Goal: Transaction & Acquisition: Purchase product/service

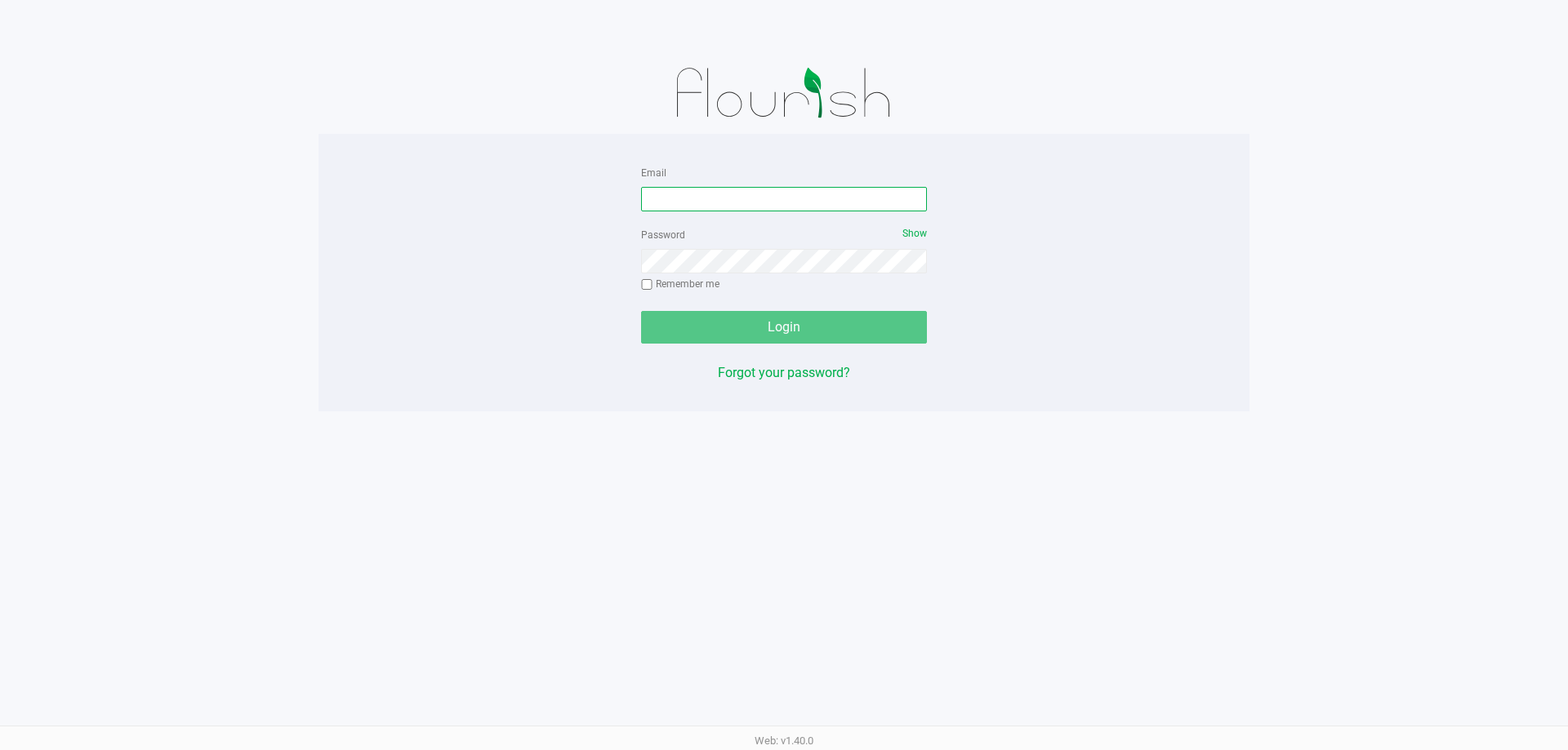
click at [726, 192] on input "Email" at bounding box center [783, 199] width 286 height 25
type input "[EMAIL_ADDRESS][DOMAIN_NAME]"
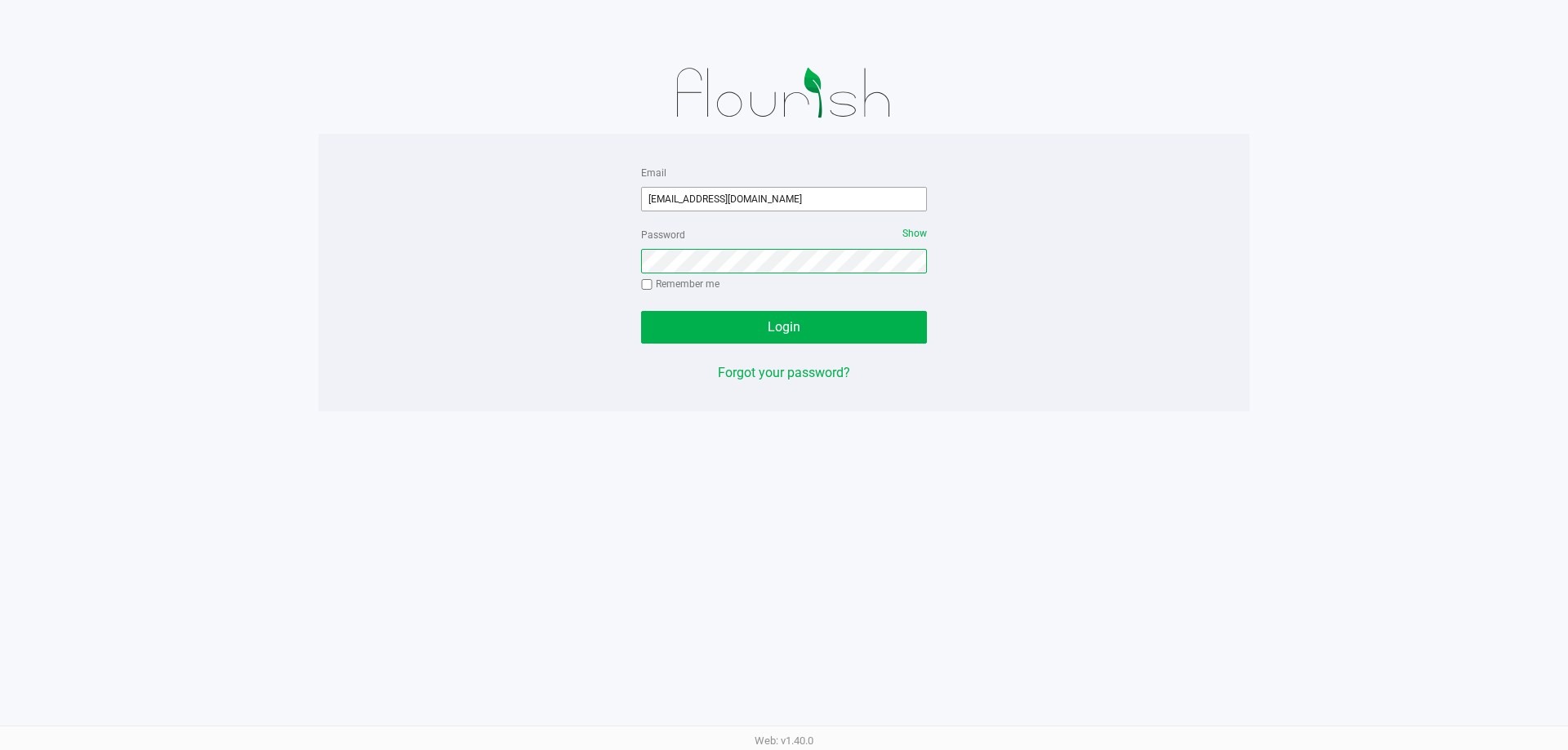
click at [641, 311] on button "Login" at bounding box center [783, 327] width 286 height 33
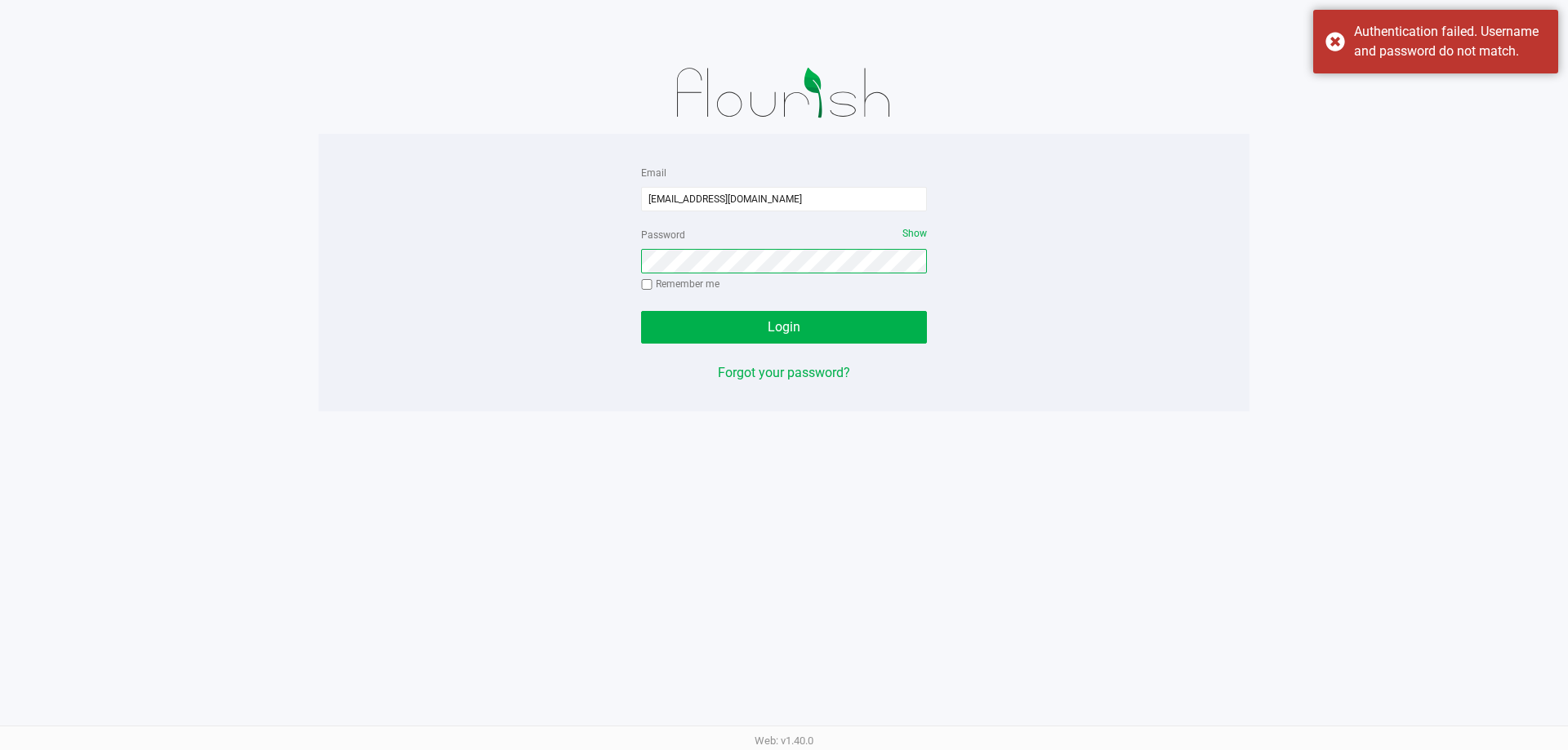
click at [641, 311] on button "Login" at bounding box center [783, 327] width 286 height 33
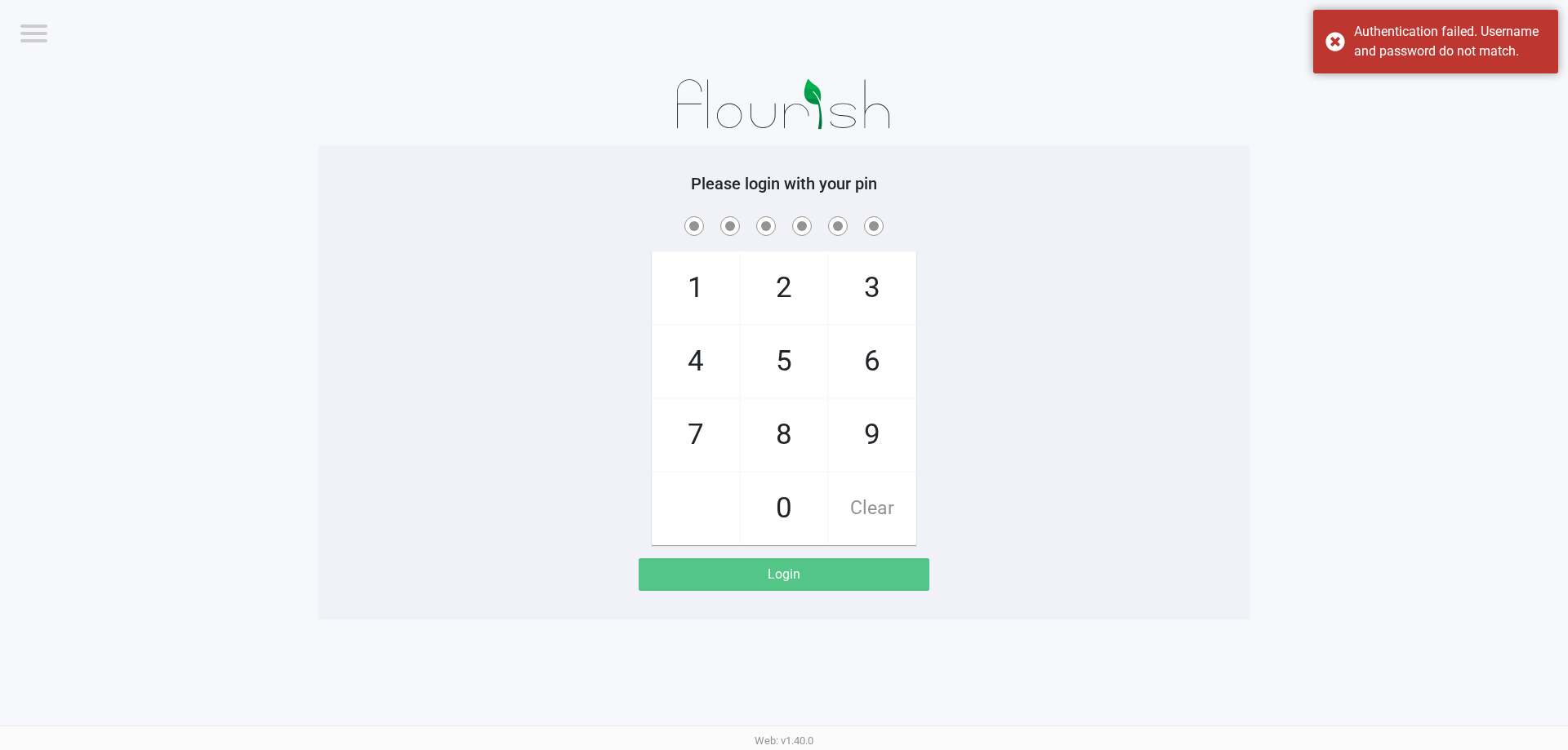
click at [1283, 321] on app-pos-login-wrapper "Logout [GEOGRAPHIC_DATA] WC Please login with your pin 1 4 7 2 5 8 0 3 6 9 Clea…" at bounding box center [784, 309] width 1568 height 619
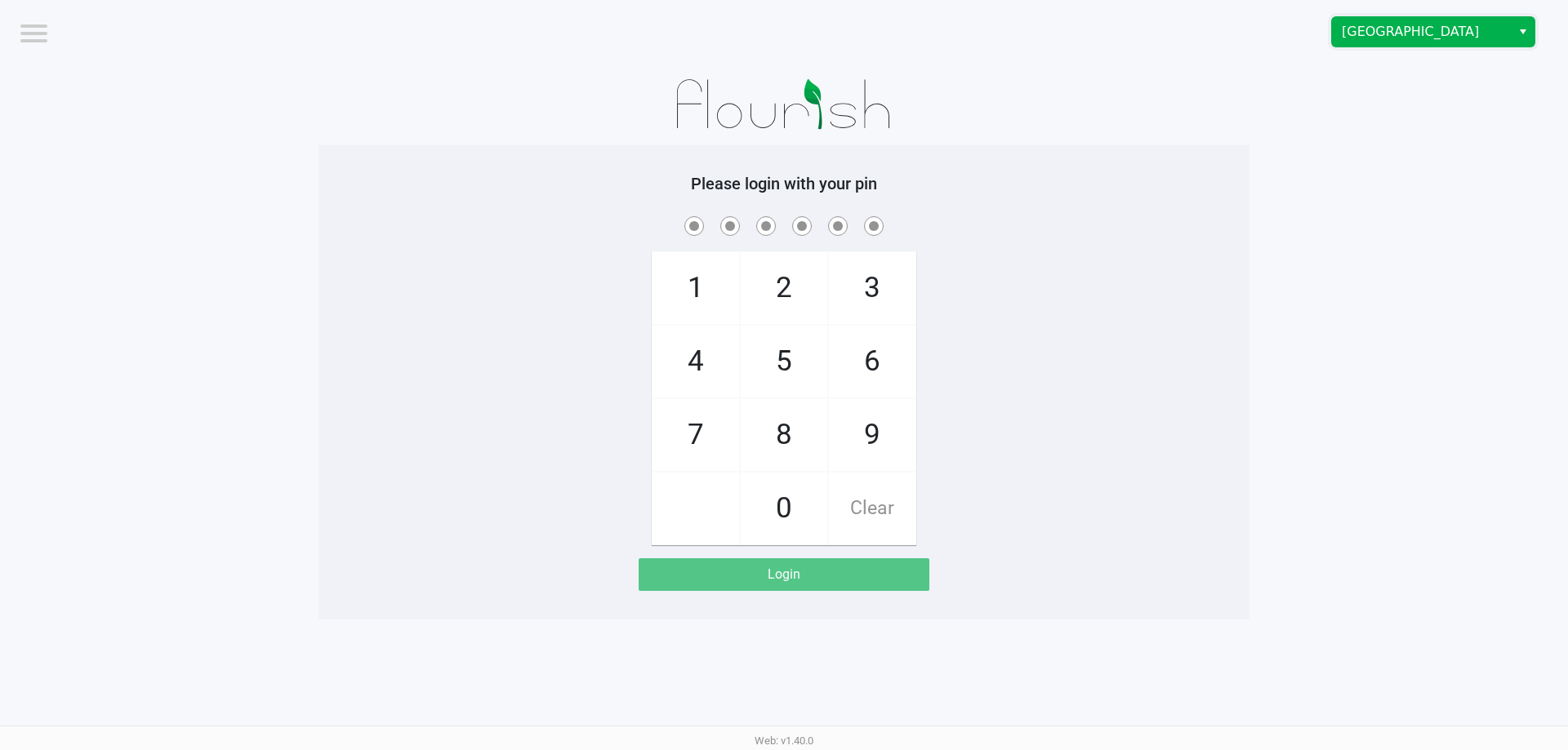
click at [1439, 28] on span "[GEOGRAPHIC_DATA]" at bounding box center [1421, 31] width 159 height 19
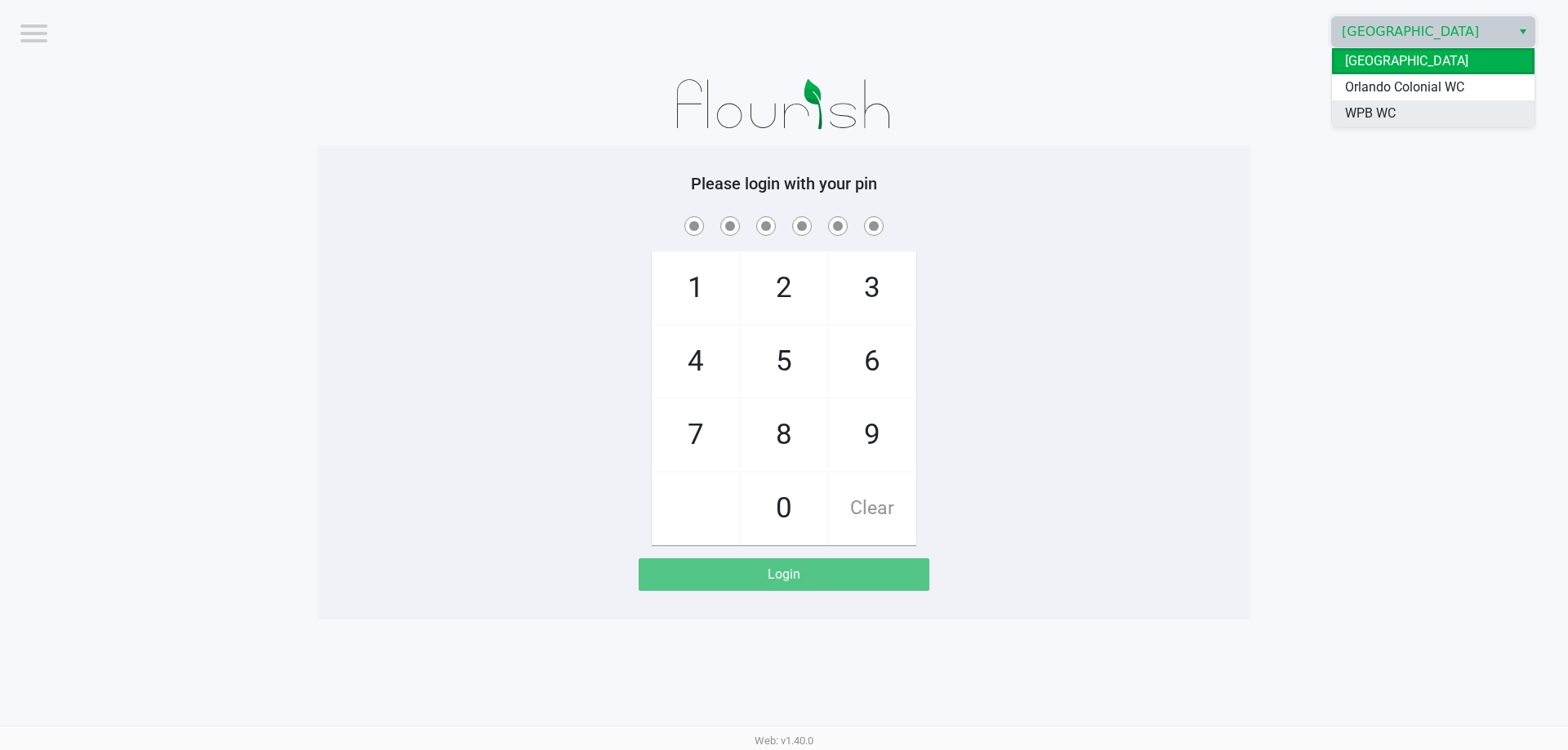
click at [1390, 111] on span "WPB WC" at bounding box center [1371, 113] width 51 height 19
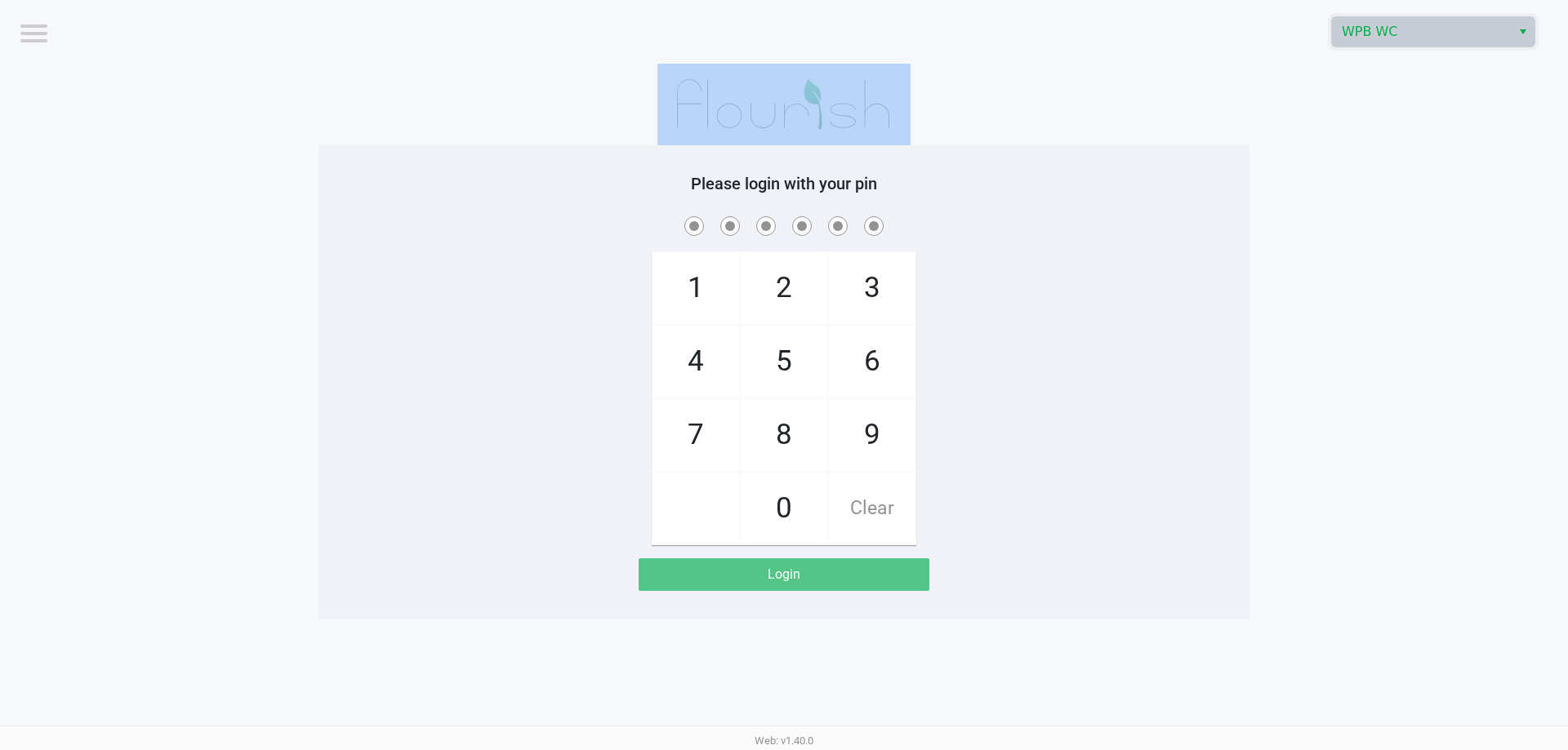
click at [1361, 127] on app-pos-login-wrapper "Logout WPB WC Please login with your pin 1 4 7 2 5 8 0 3 6 9 Clear Login" at bounding box center [784, 309] width 1568 height 619
checkbox input "true"
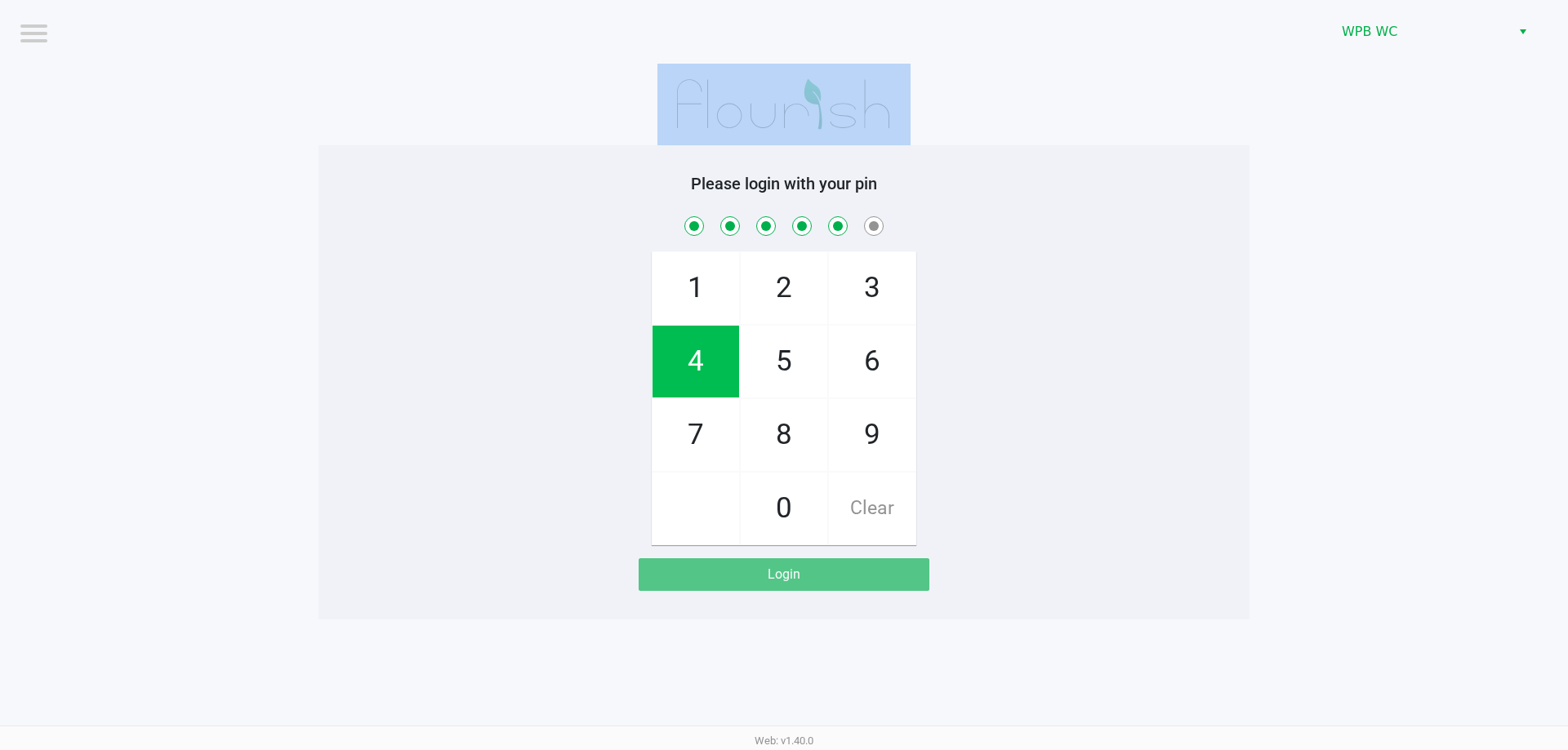
checkbox input "true"
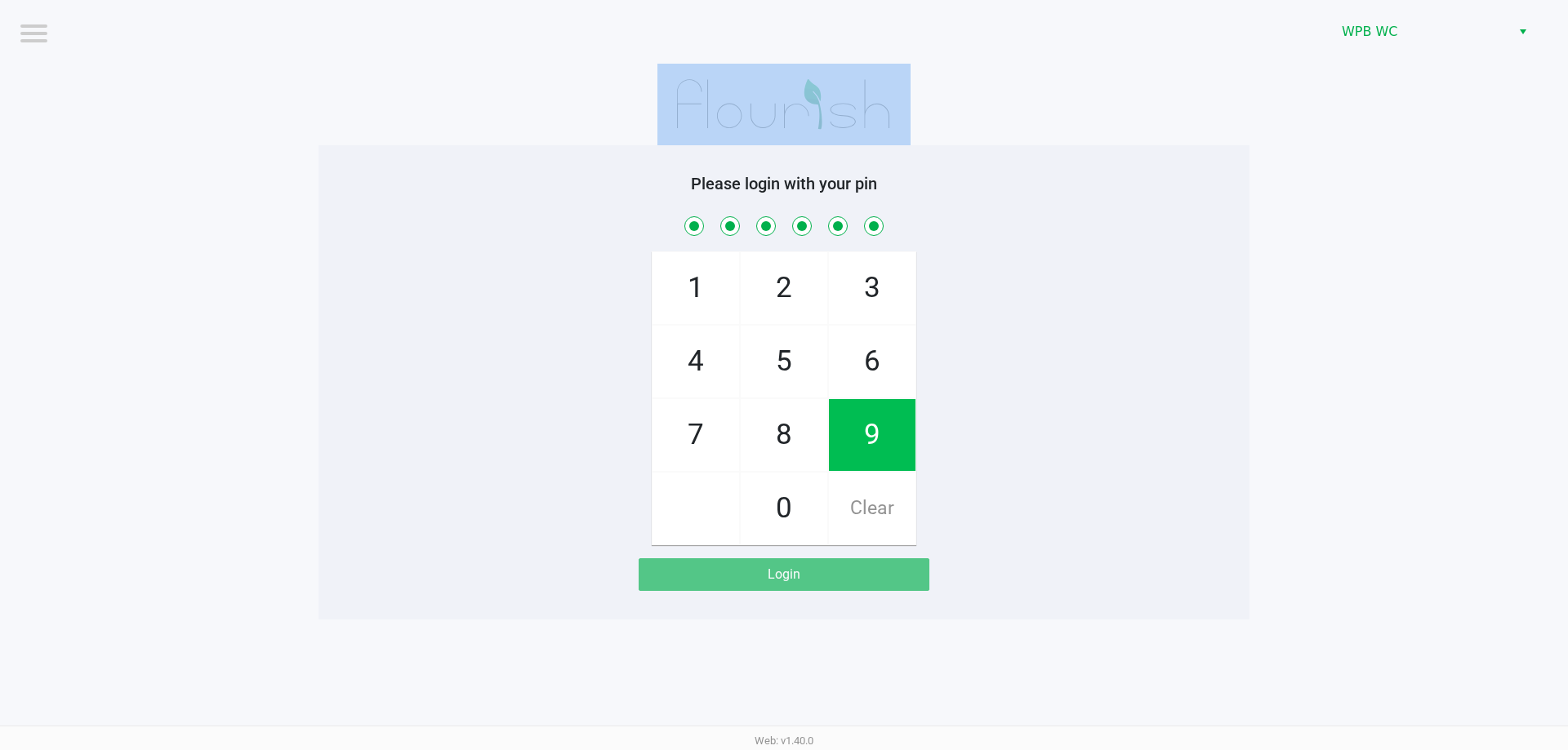
checkbox input "true"
checkbox input "false"
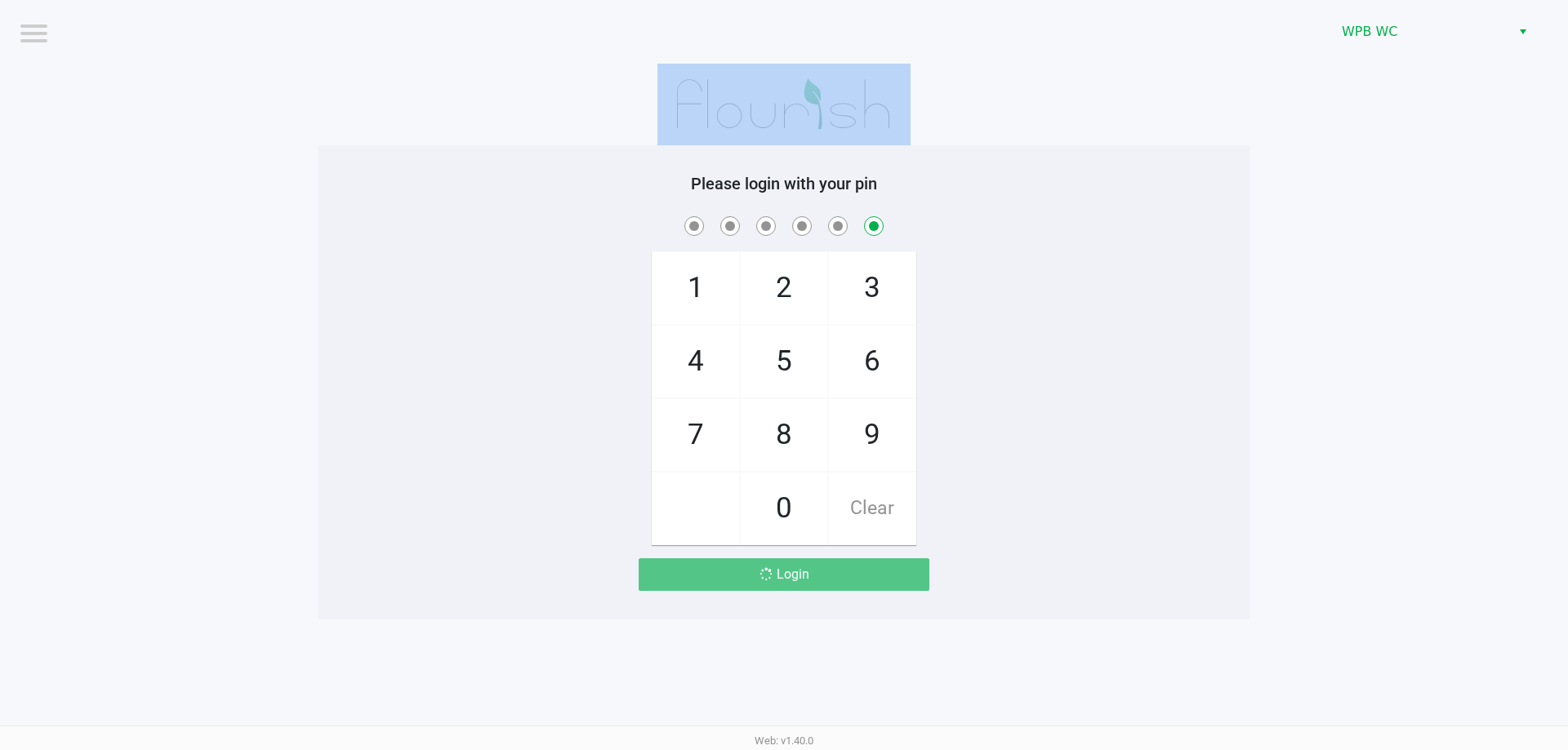
checkbox input "false"
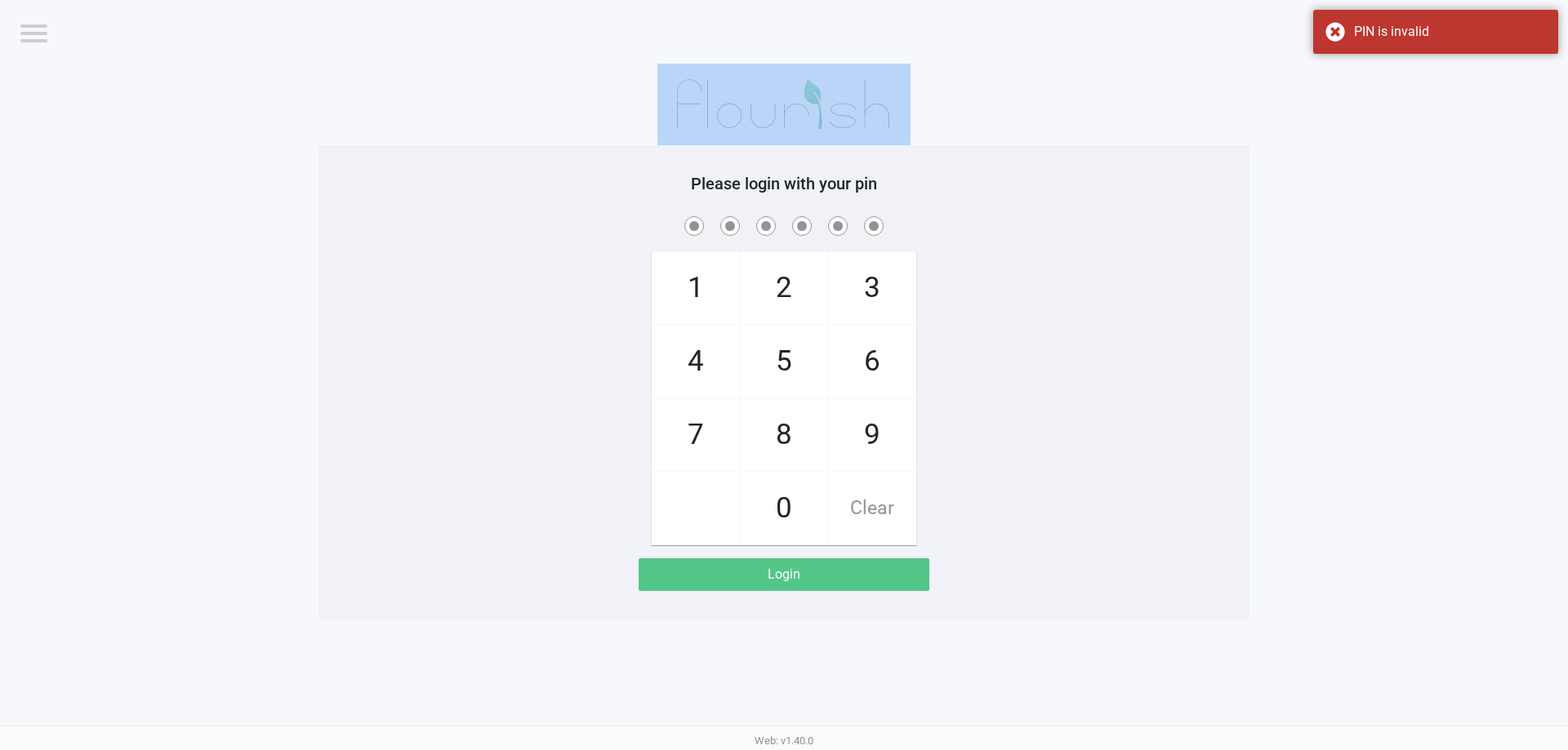
checkbox input "true"
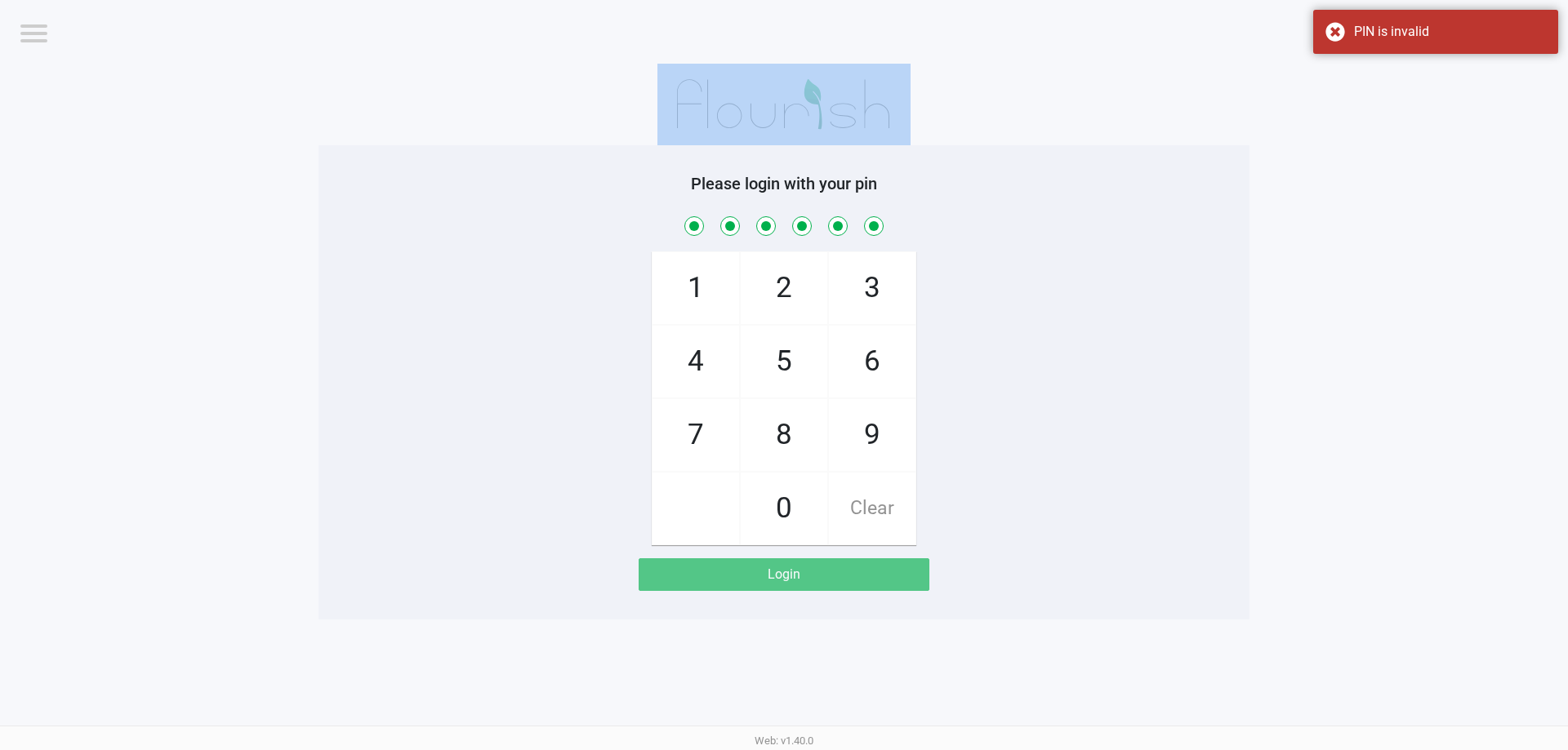
checkbox input "true"
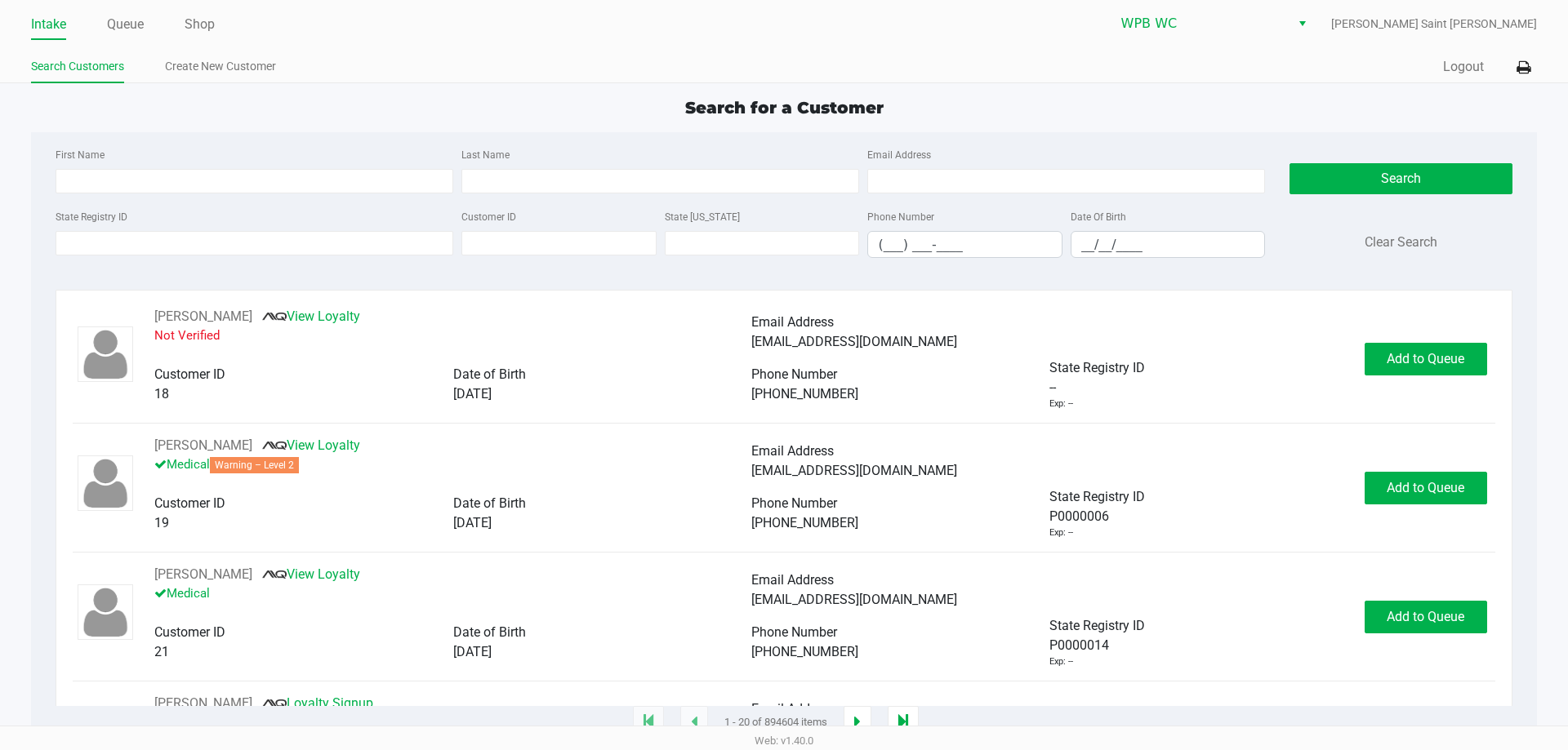
click at [161, 168] on div "First Name" at bounding box center [254, 169] width 406 height 49
click at [172, 170] on input "First Name" at bounding box center [254, 181] width 398 height 25
type input "austin"
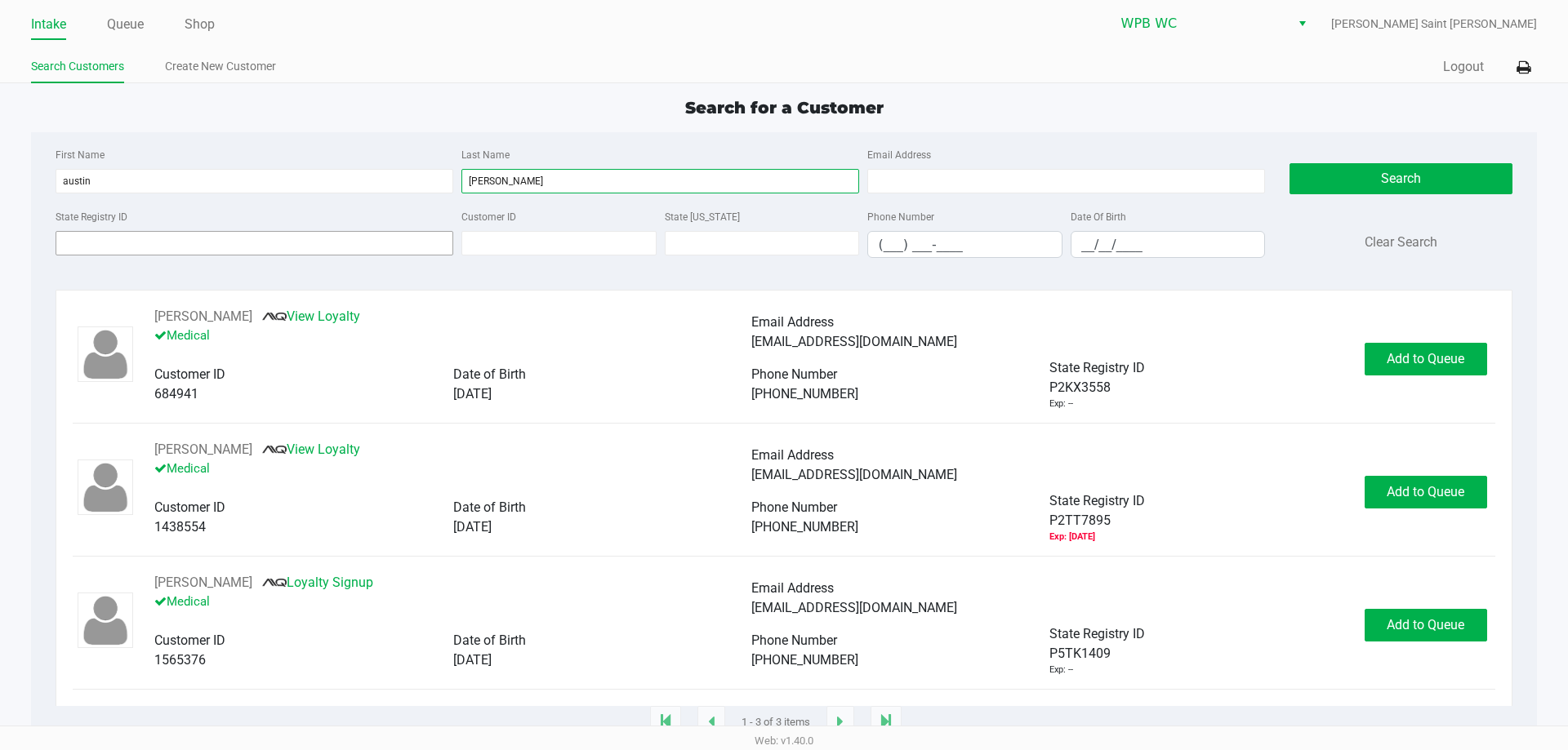
type input "[PERSON_NAME]"
click at [163, 251] on input "State Registry ID" at bounding box center [254, 243] width 398 height 25
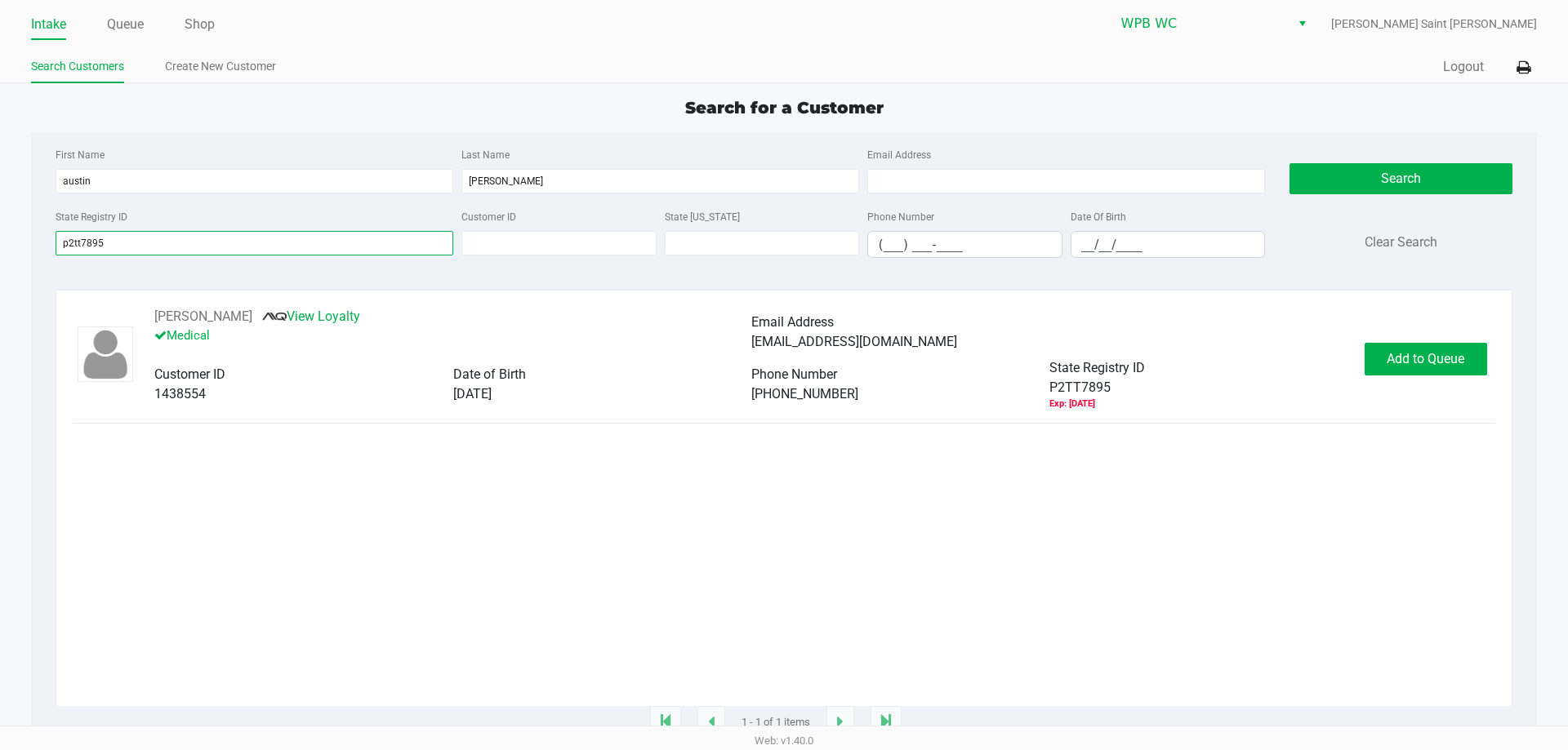
type input "p2tt7895"
click at [569, 565] on div "[PERSON_NAME] View Loyalty Medical Email Address [EMAIL_ADDRESS][DOMAIN_NAME] C…" at bounding box center [783, 506] width 1421 height 399
click at [1443, 375] on button "Add to Queue" at bounding box center [1426, 359] width 123 height 33
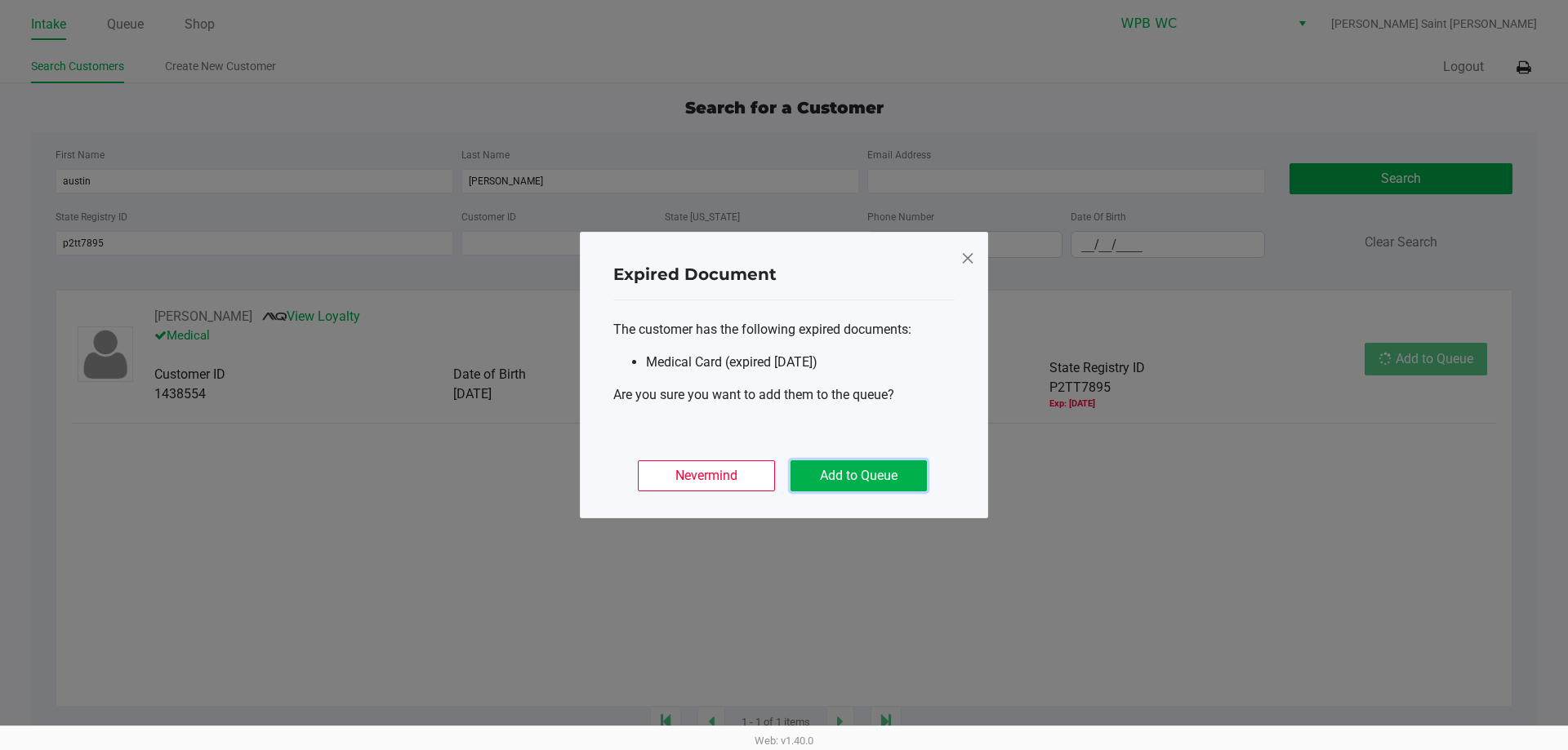
click at [909, 481] on button "Add to Queue" at bounding box center [859, 475] width 136 height 31
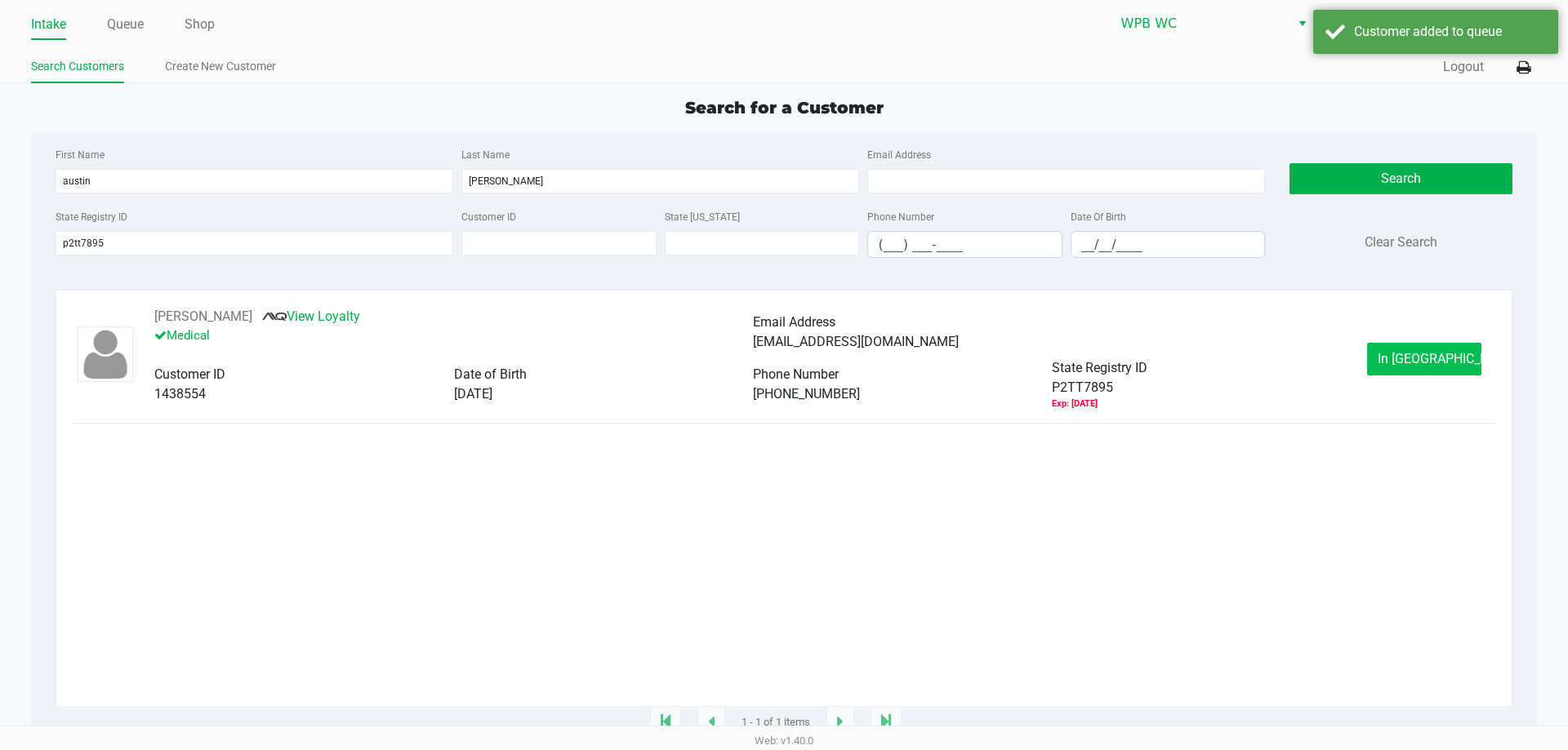
drag, startPoint x: 1309, startPoint y: 369, endPoint x: 1432, endPoint y: 353, distance: 124.0
click at [1312, 369] on div "State Registry ID" at bounding box center [1201, 368] width 299 height 19
click at [1437, 354] on span "In [GEOGRAPHIC_DATA]" at bounding box center [1446, 358] width 137 height 15
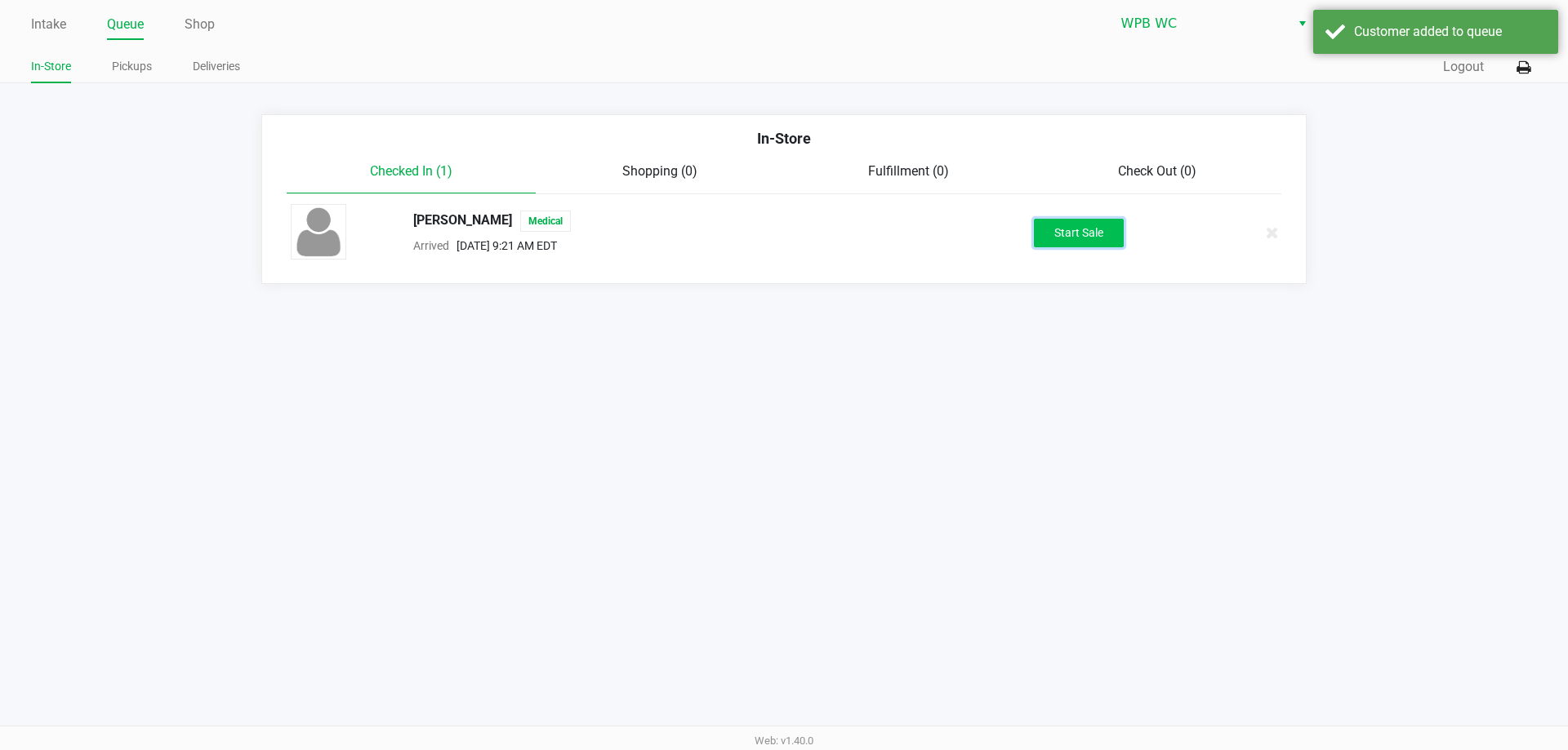
click at [1089, 236] on button "Start Sale" at bounding box center [1079, 233] width 90 height 29
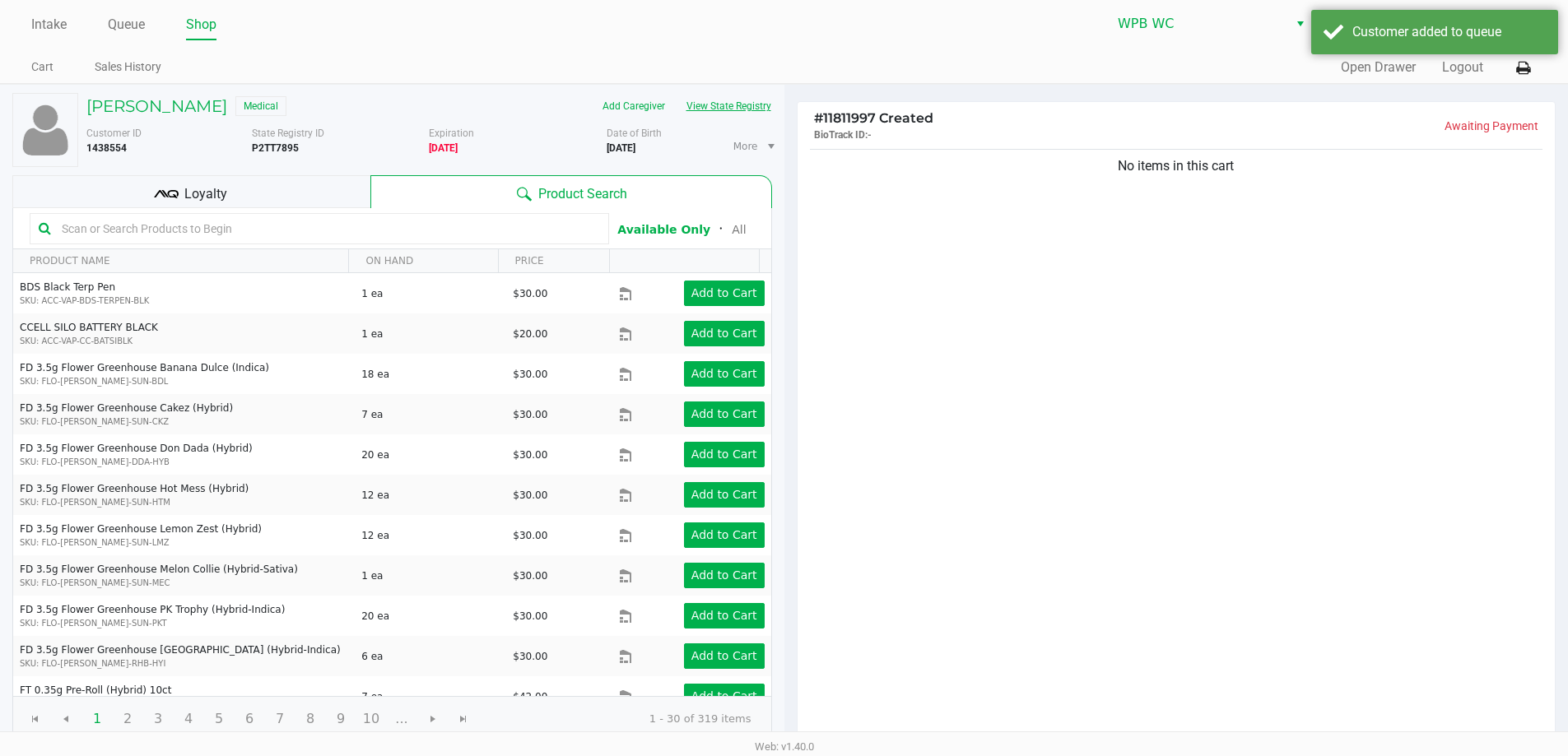
click at [696, 113] on button "View State Registry" at bounding box center [724, 106] width 97 height 26
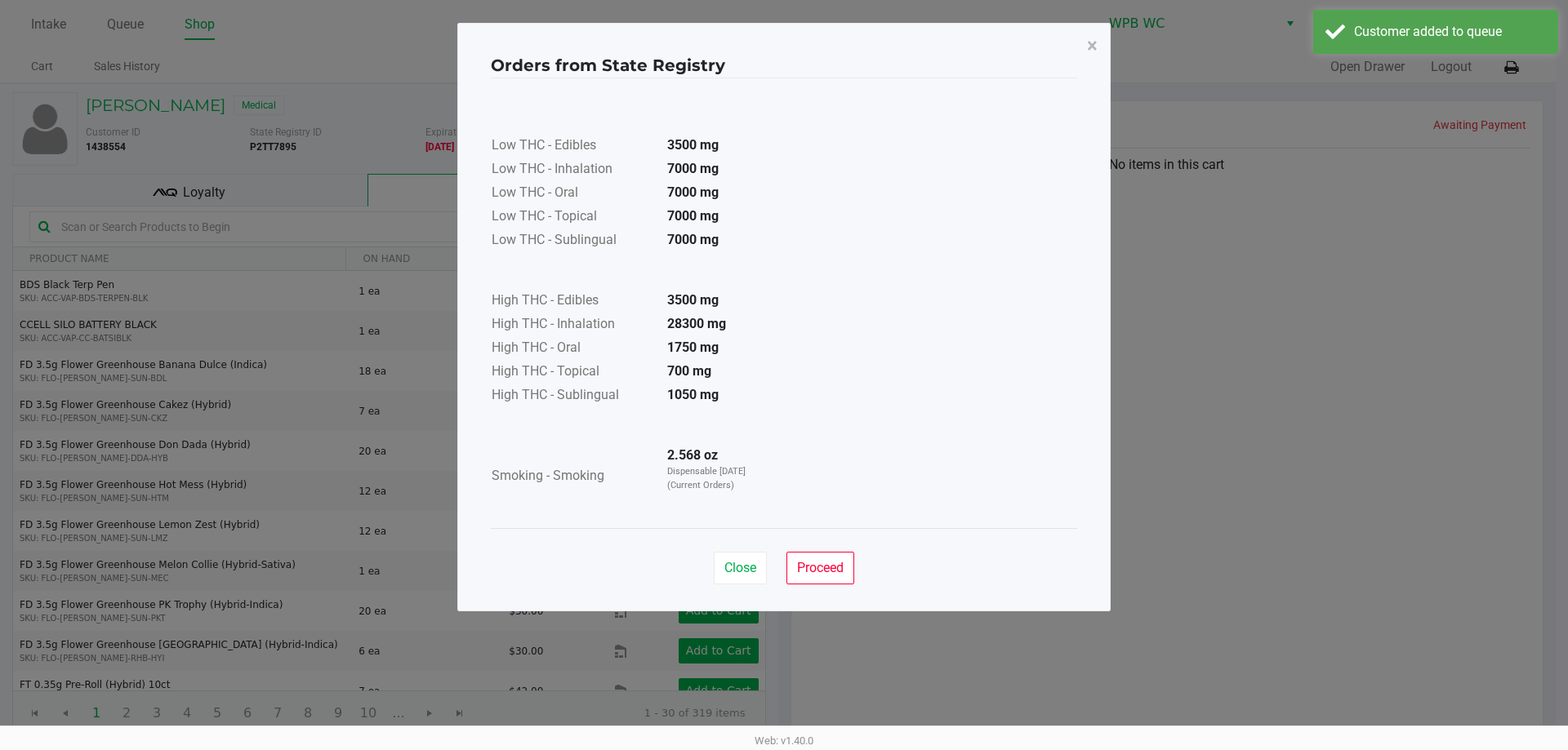
click at [687, 133] on td at bounding box center [630, 116] width 279 height 36
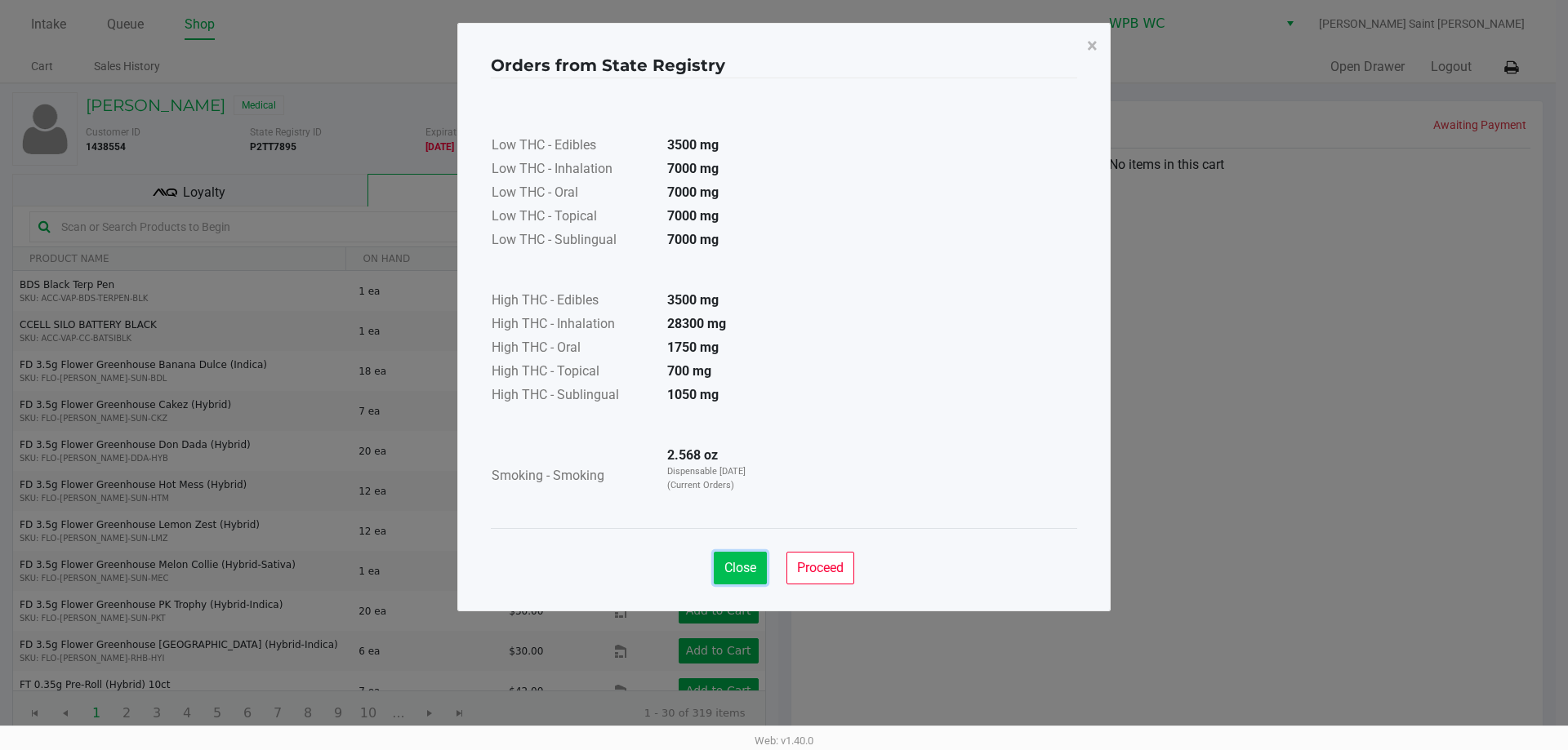
click at [746, 561] on span "Close" at bounding box center [741, 568] width 32 height 15
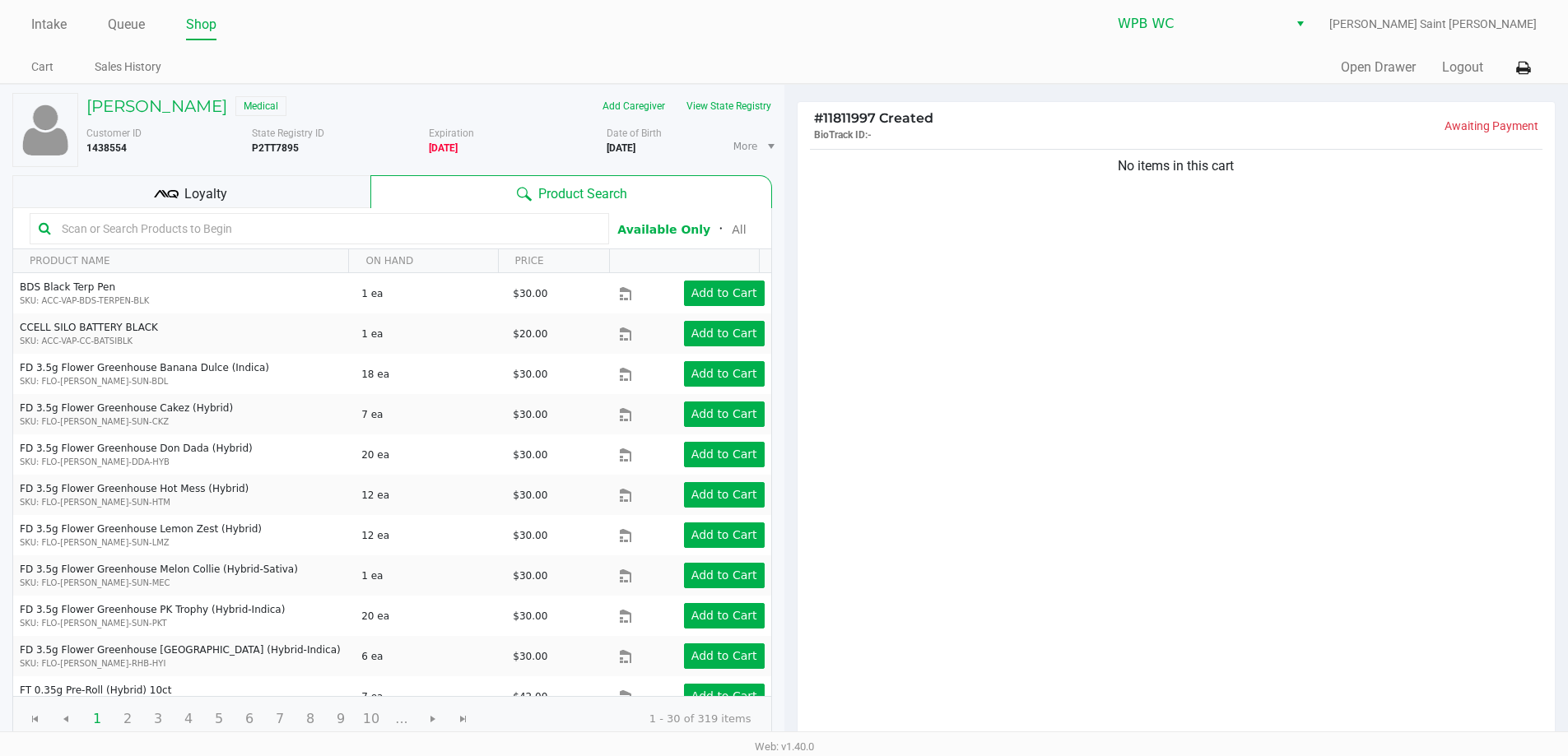
click at [1048, 442] on div "Low THC - Edibles 3500 mg Low THC - Inhalation 7000 mg Low THC - Oral 7000 mg L…" at bounding box center [784, 264] width 591 height 414
